Goal: Transaction & Acquisition: Purchase product/service

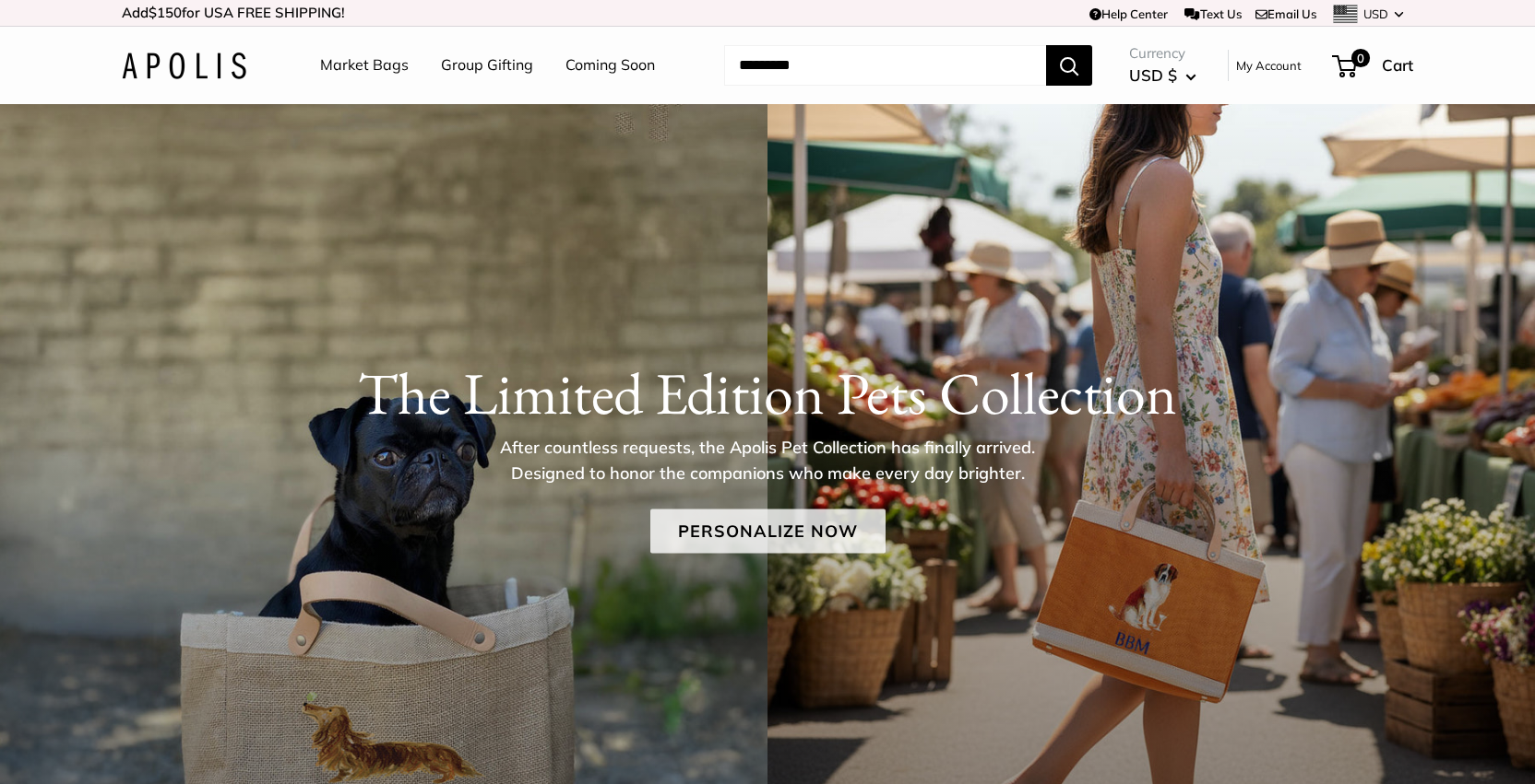
click at [752, 528] on link "Personalize Now" at bounding box center [768, 532] width 236 height 45
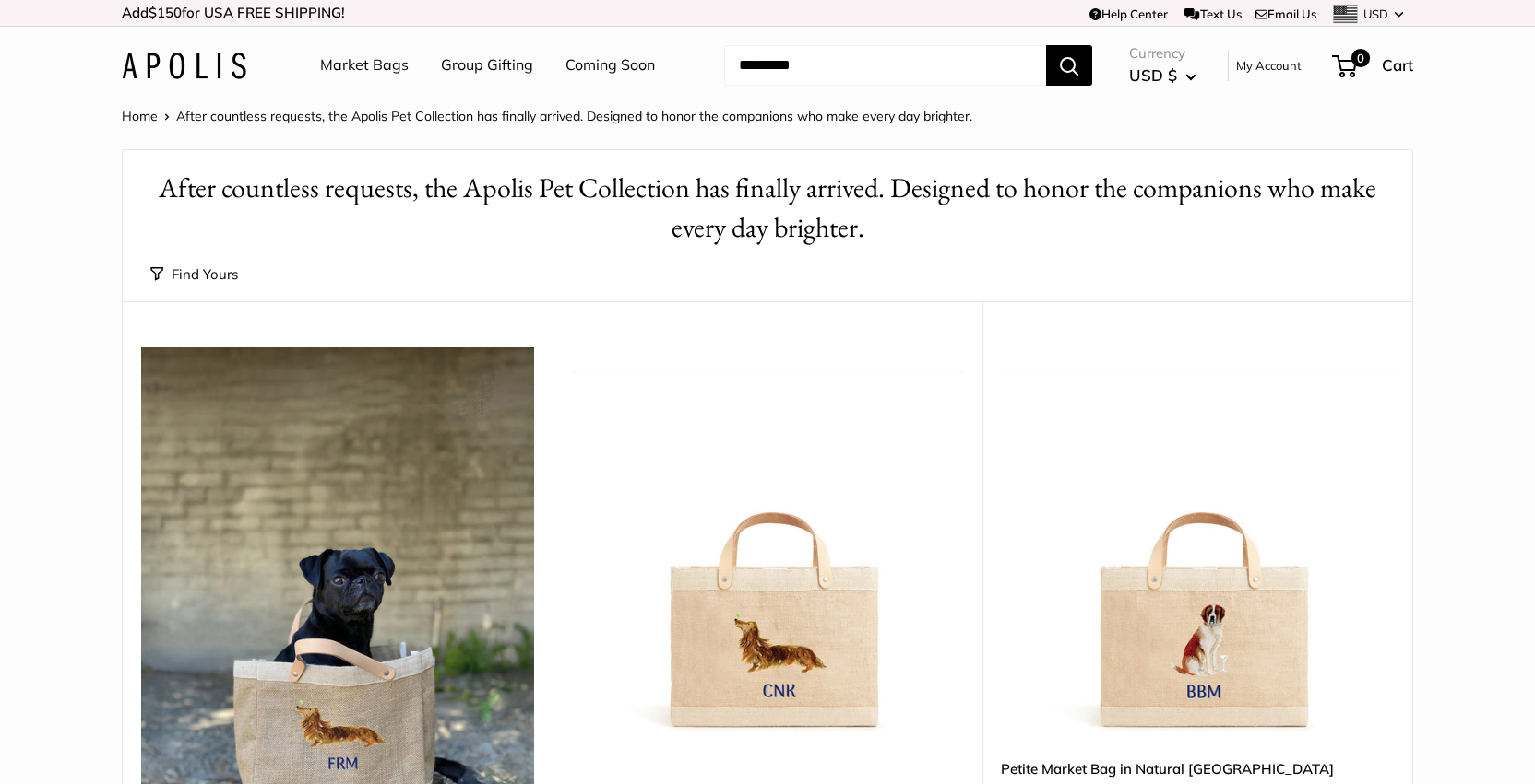
click at [193, 268] on button "Find Yours" at bounding box center [194, 274] width 87 height 26
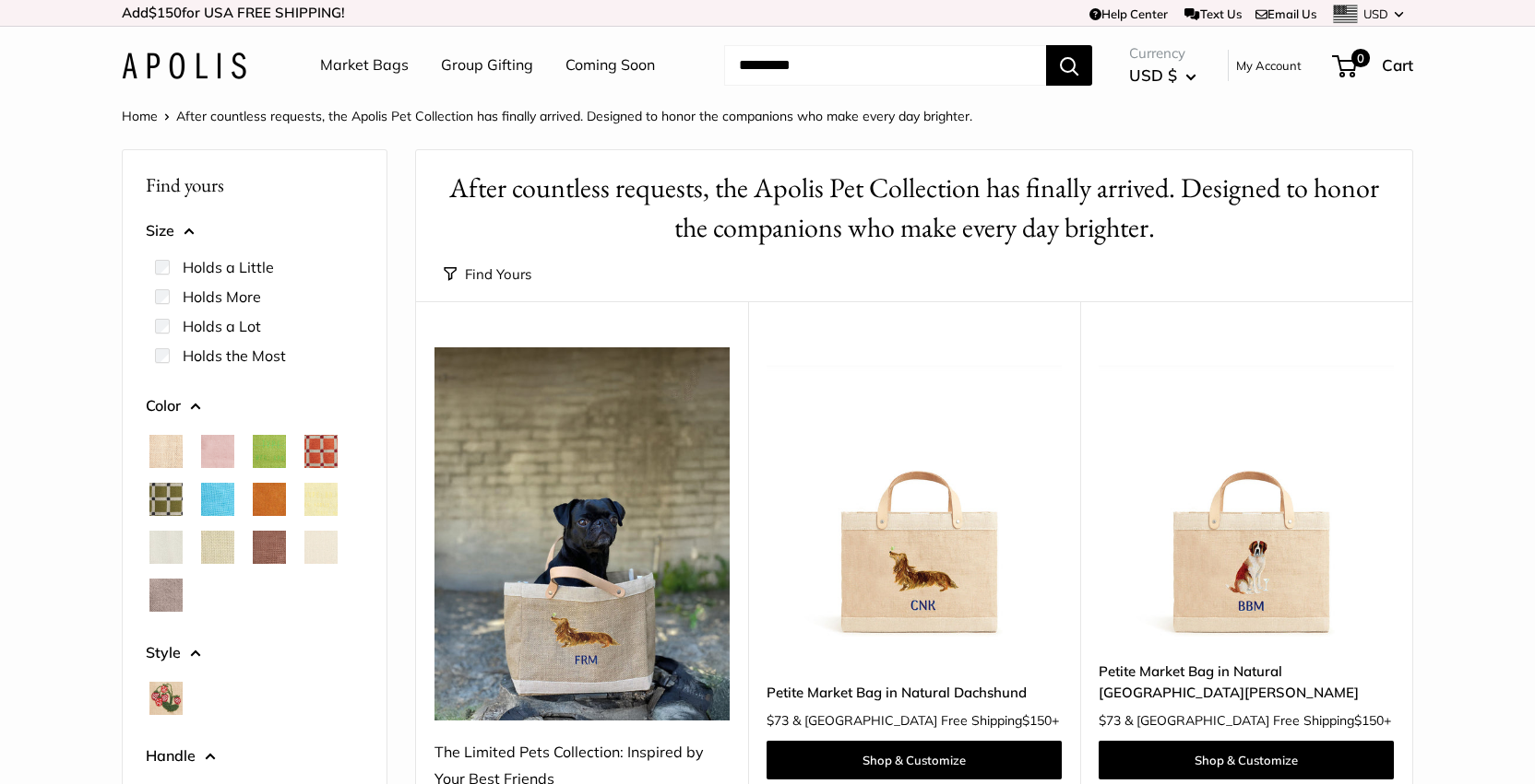
click at [254, 326] on label "Holds a Lot" at bounding box center [221, 326] width 79 height 22
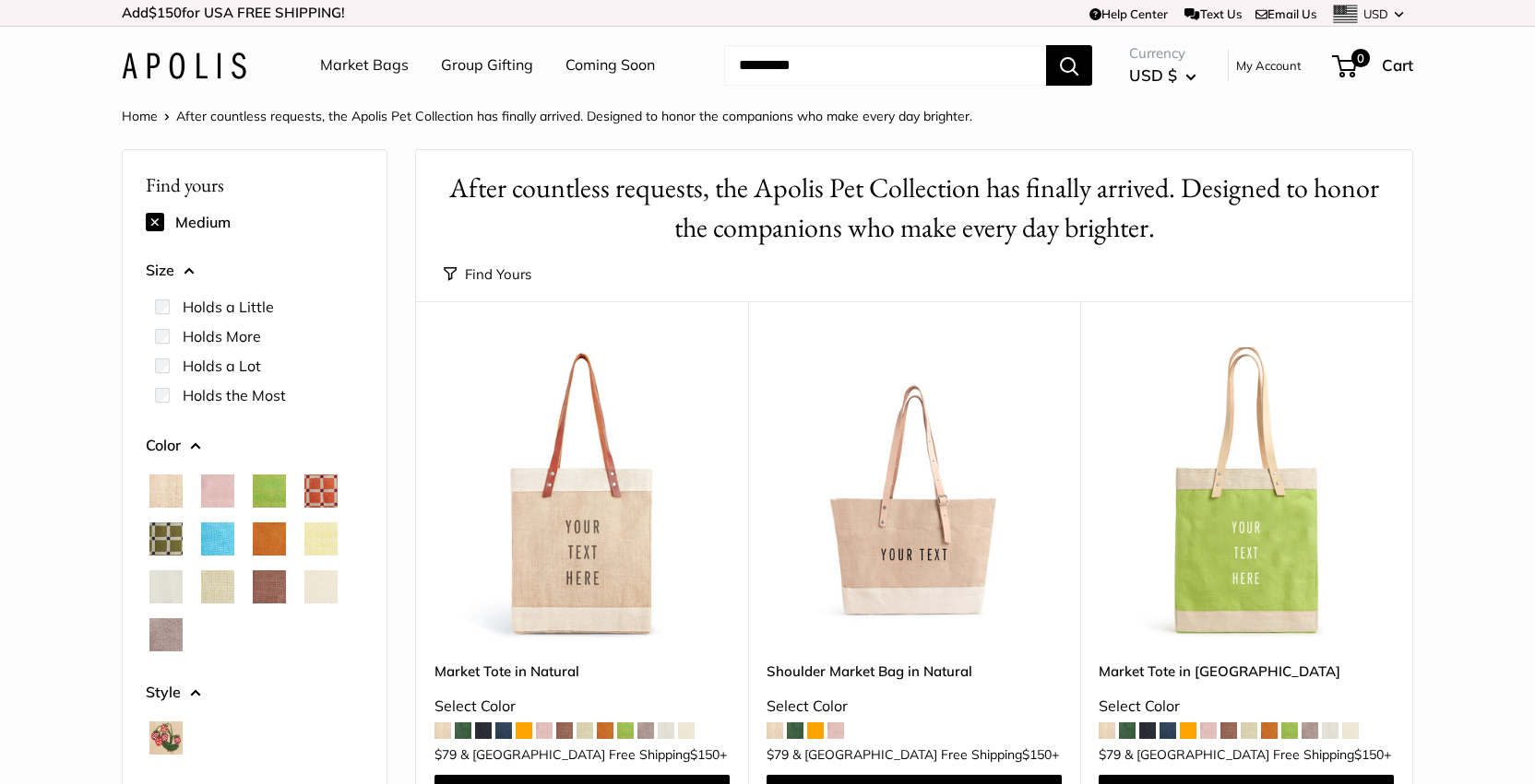
click at [794, 68] on input "Search..." at bounding box center [885, 66] width 322 height 41
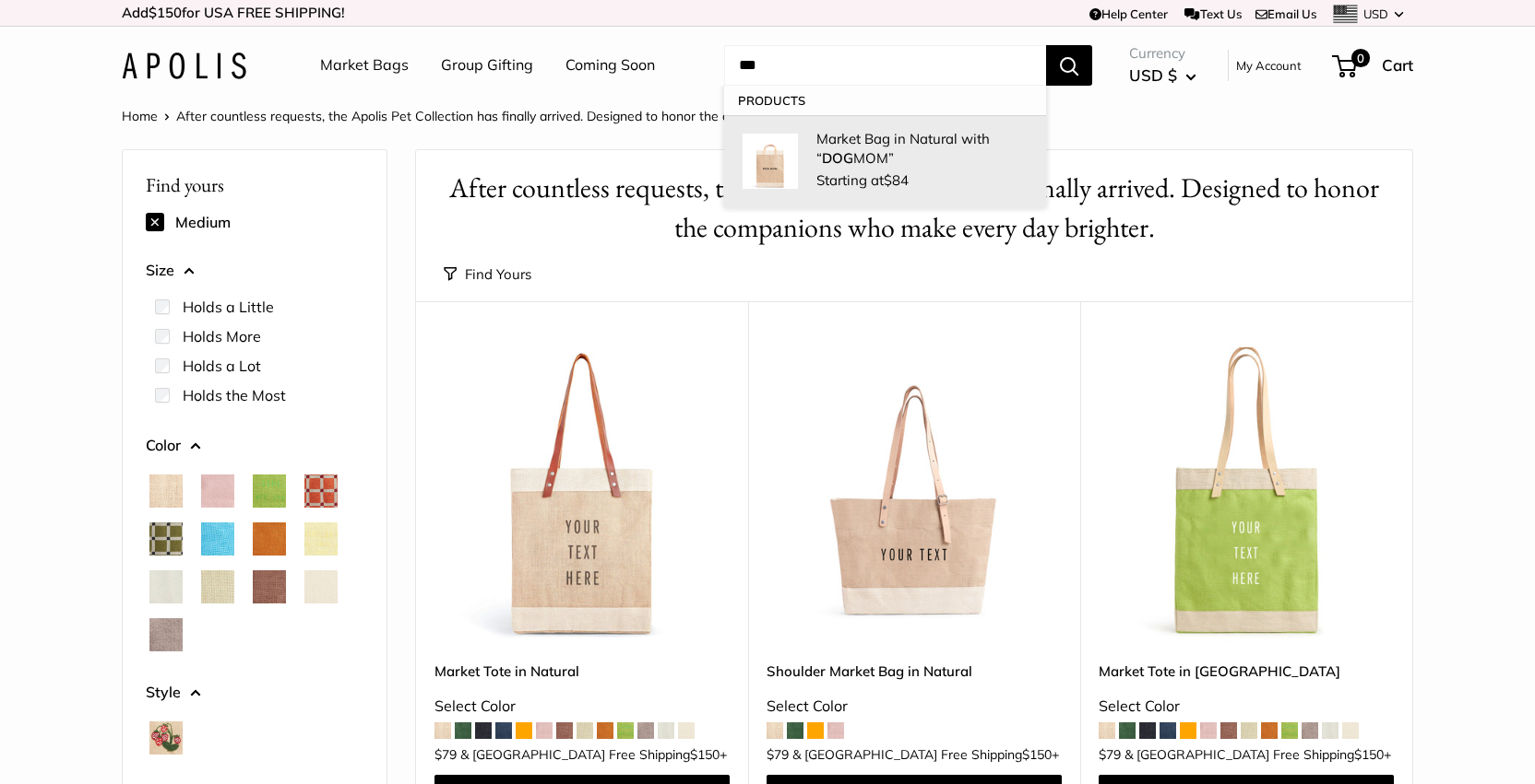
type input "***"
click at [852, 149] on p "Market Bag in Natural with “ DOG MOM”" at bounding box center [922, 148] width 211 height 39
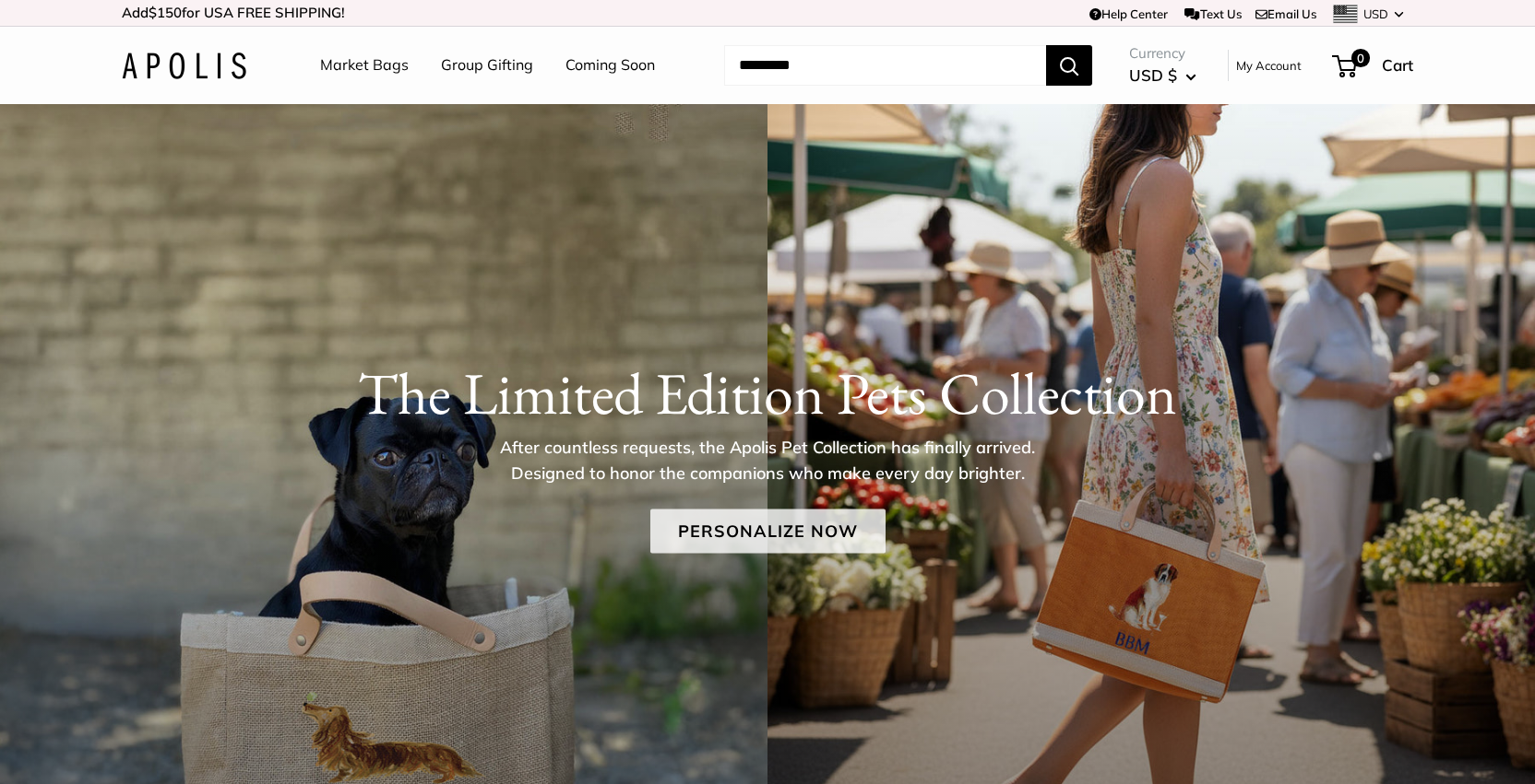
click at [760, 531] on link "Personalize Now" at bounding box center [768, 532] width 236 height 45
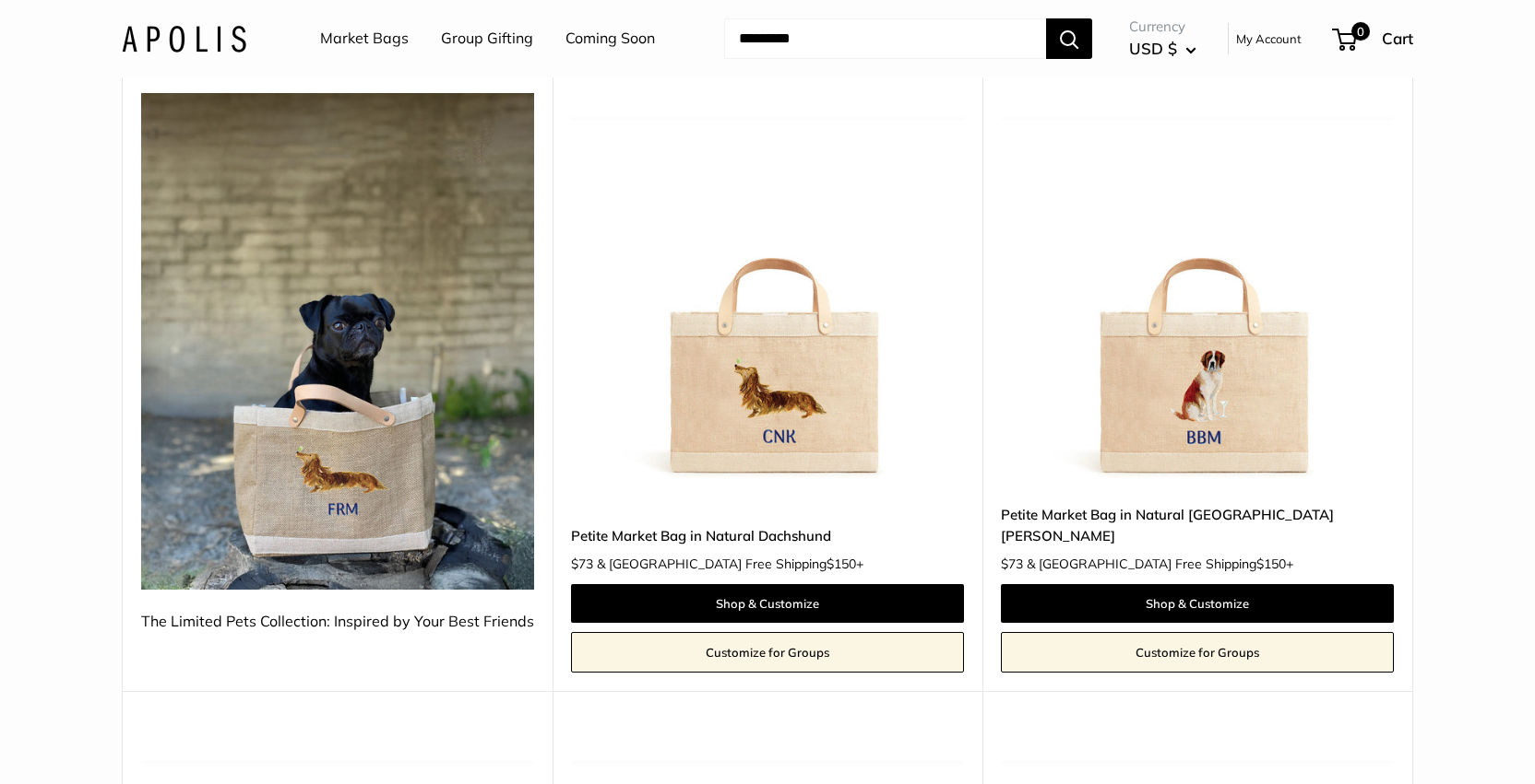
scroll to position [259, 0]
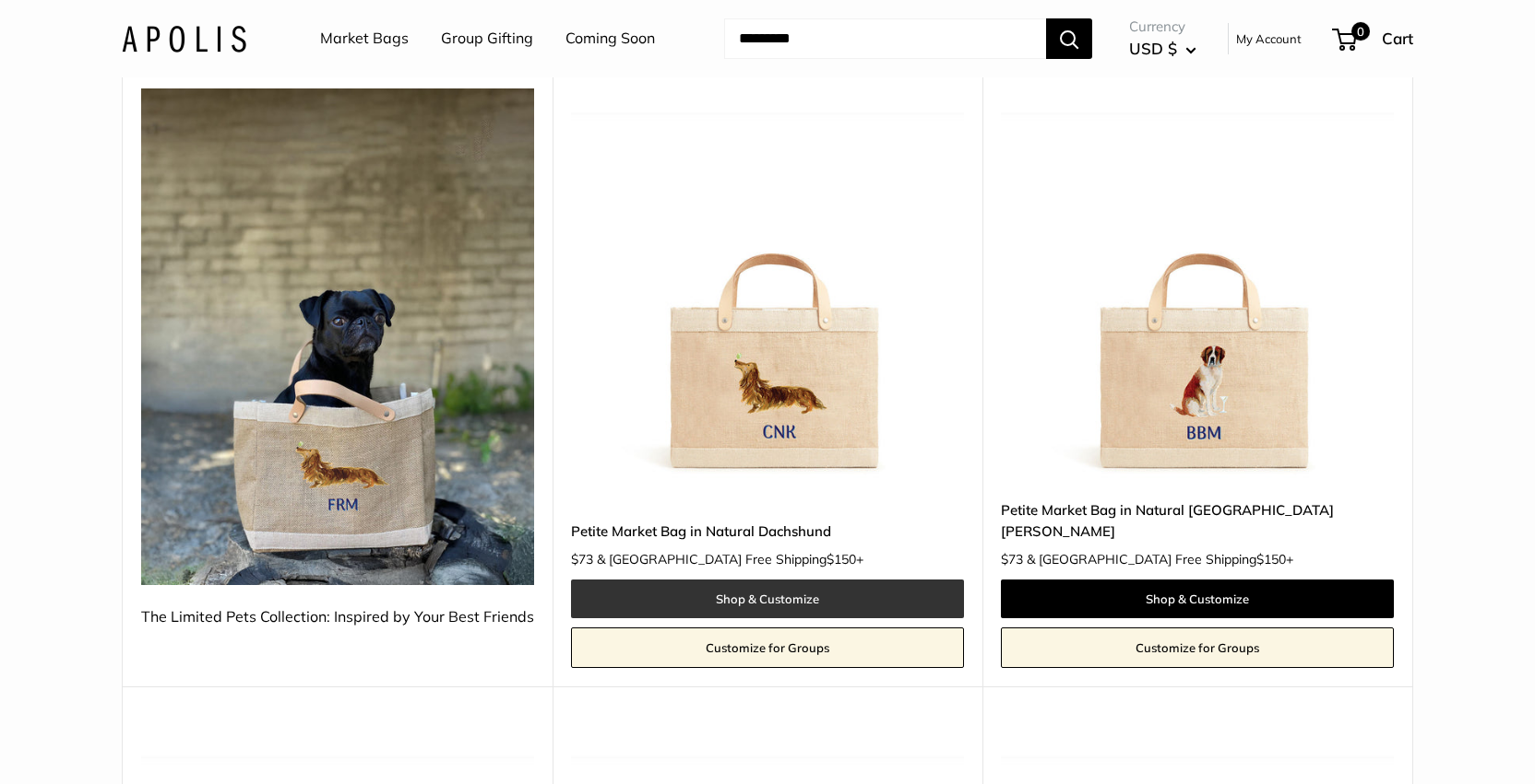
click at [780, 580] on link "Shop & Customize" at bounding box center [767, 599] width 393 height 39
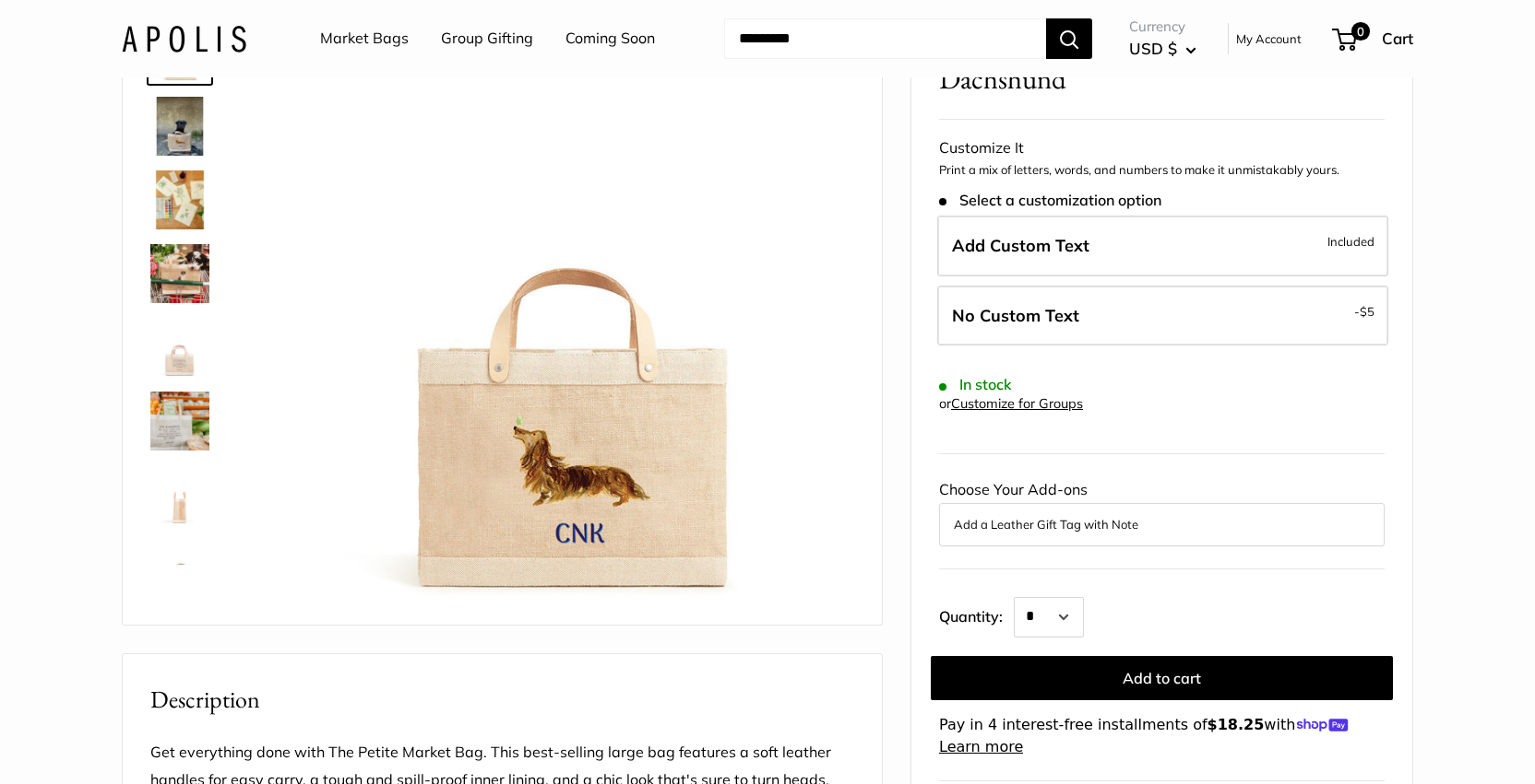
scroll to position [156, 0]
click at [171, 428] on img at bounding box center [179, 420] width 59 height 59
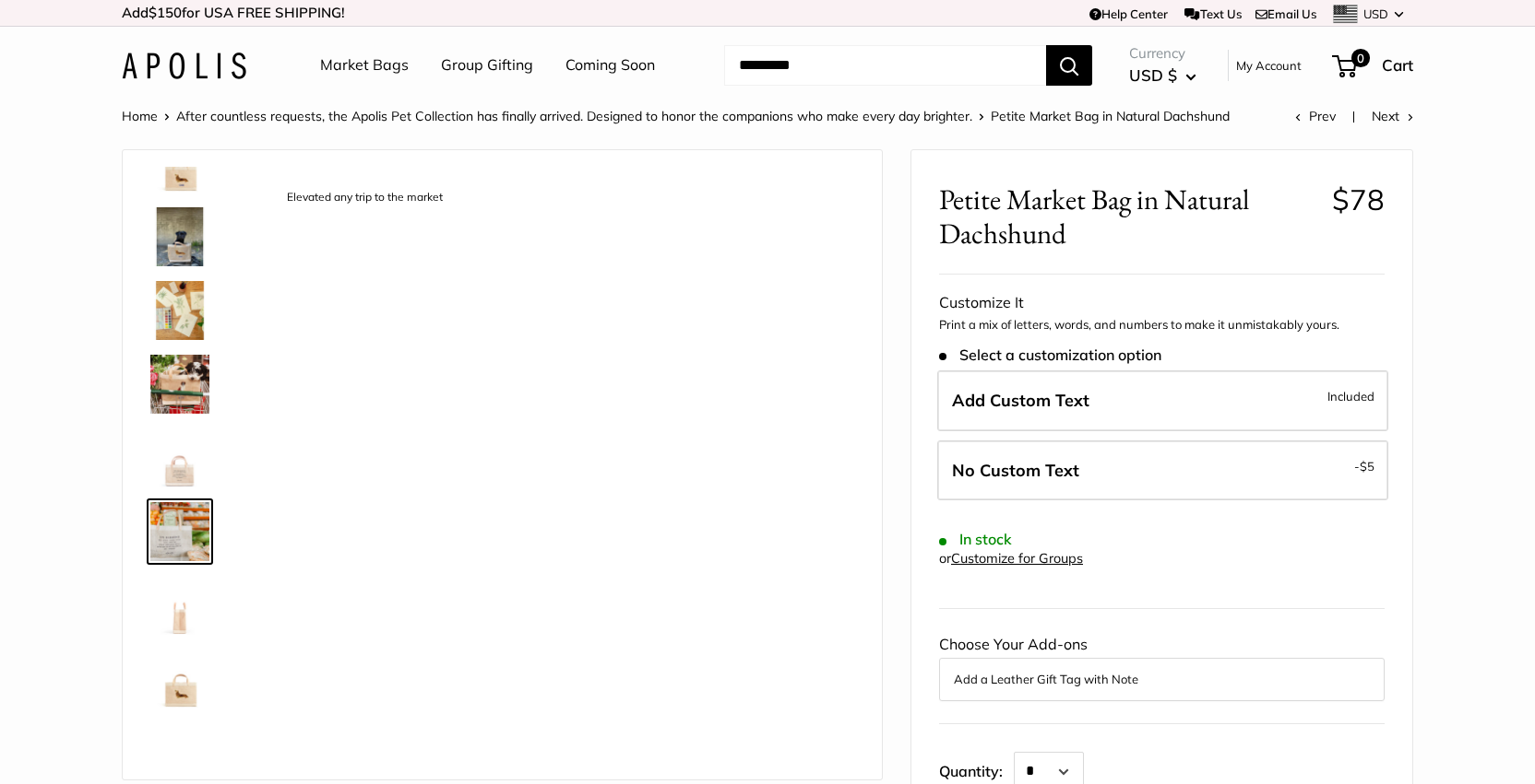
scroll to position [0, 0]
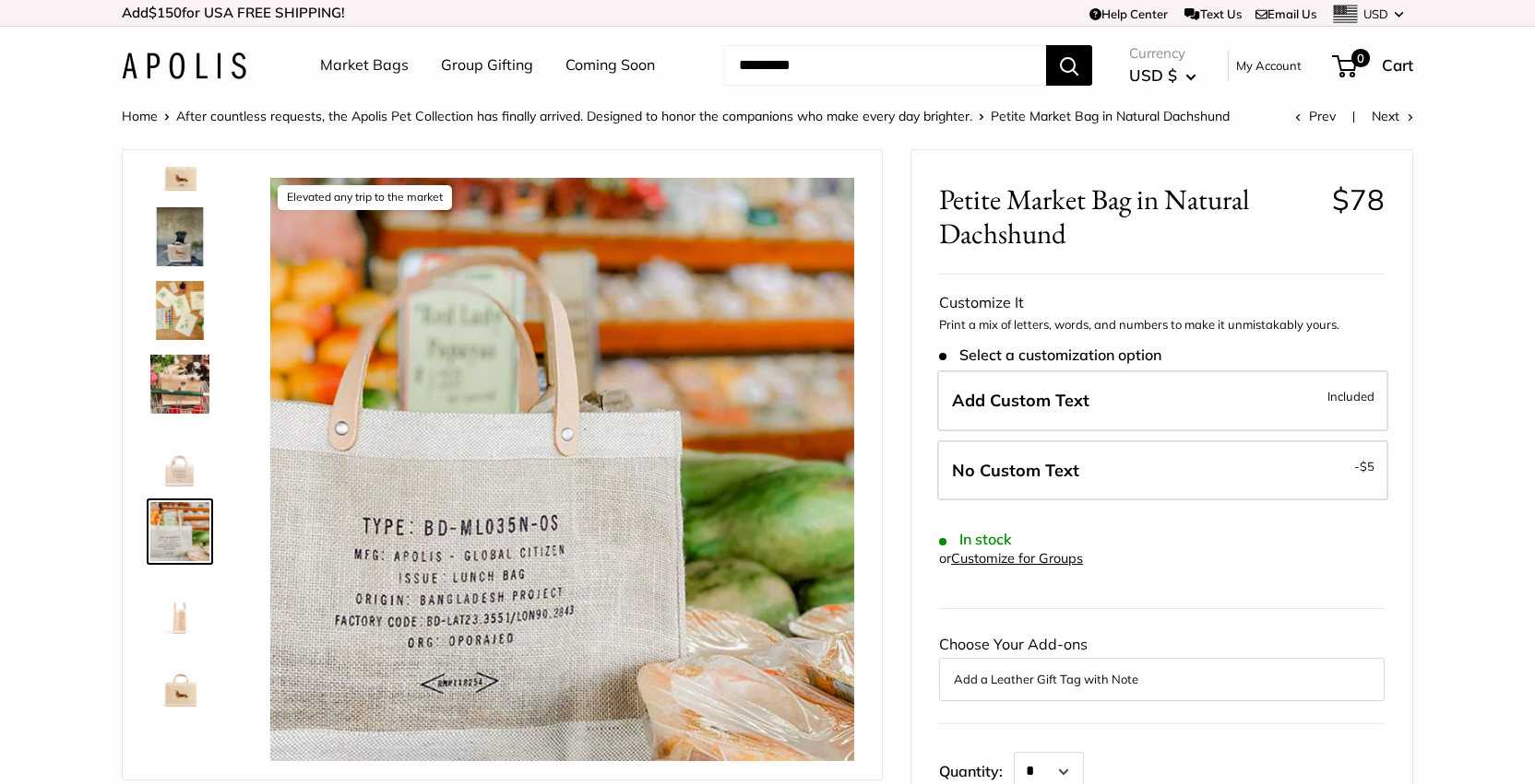
click at [179, 176] on img at bounding box center [179, 163] width 59 height 59
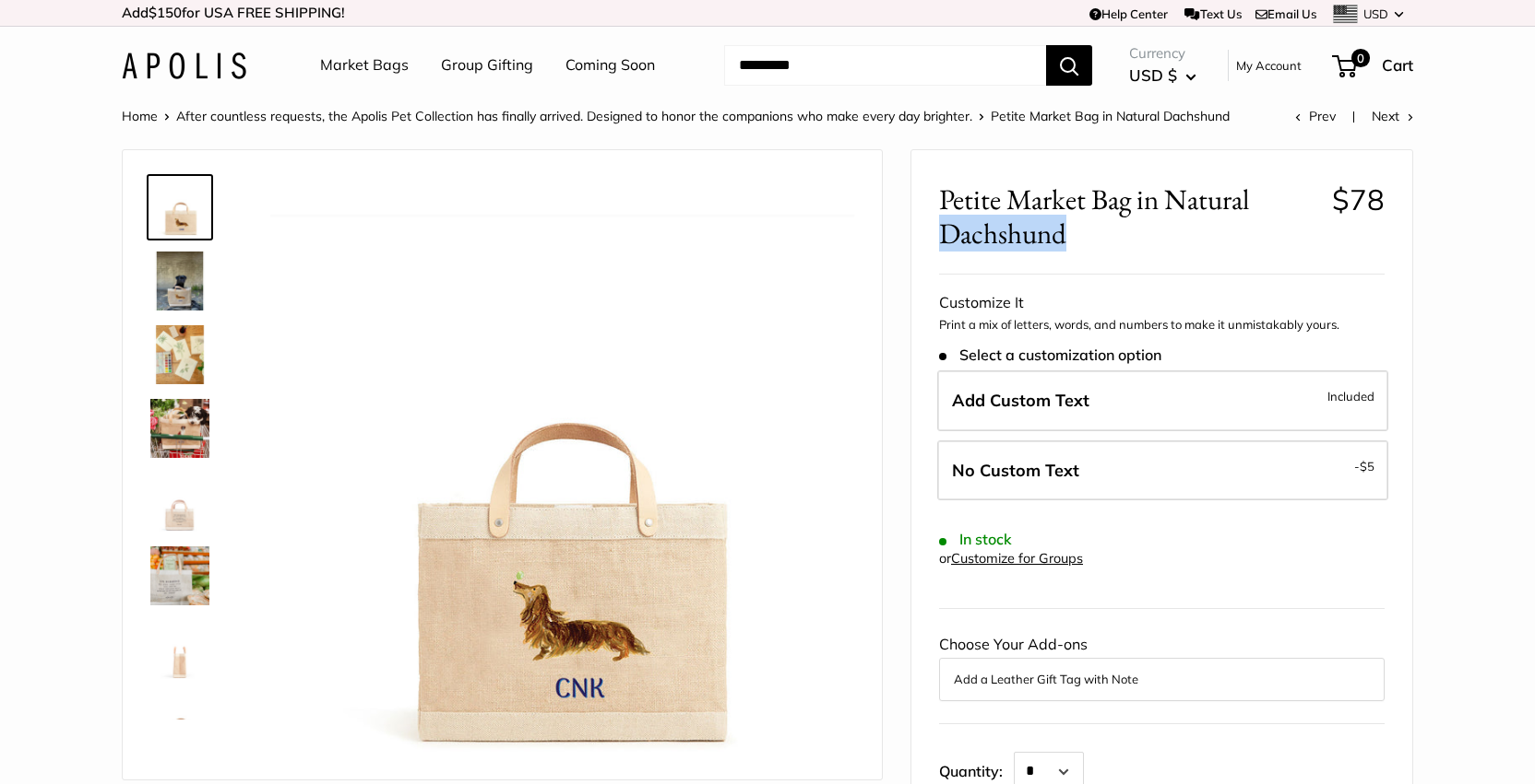
drag, startPoint x: 939, startPoint y: 236, endPoint x: 1075, endPoint y: 233, distance: 136.0
click at [1075, 233] on span "Petite Market Bag in Natural Dachshund" at bounding box center [1128, 216] width 379 height 68
copy span "Dachshund"
